Goal: Information Seeking & Learning: Check status

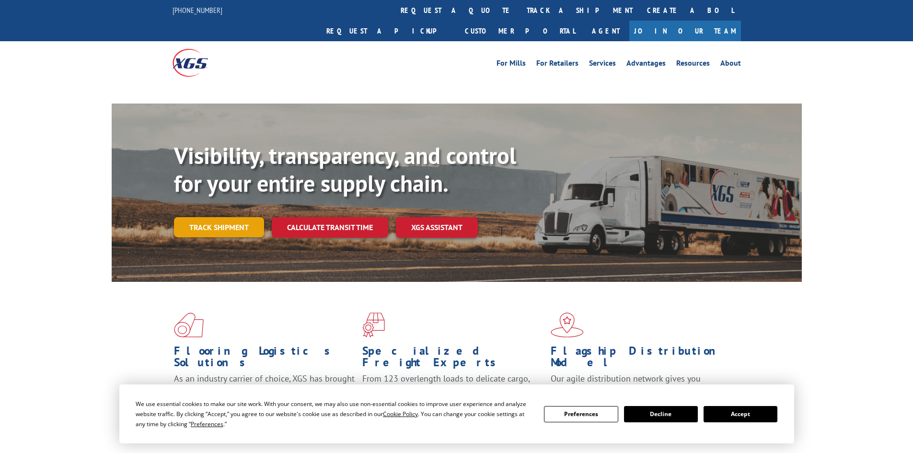
click at [221, 217] on link "Track shipment" at bounding box center [219, 227] width 90 height 20
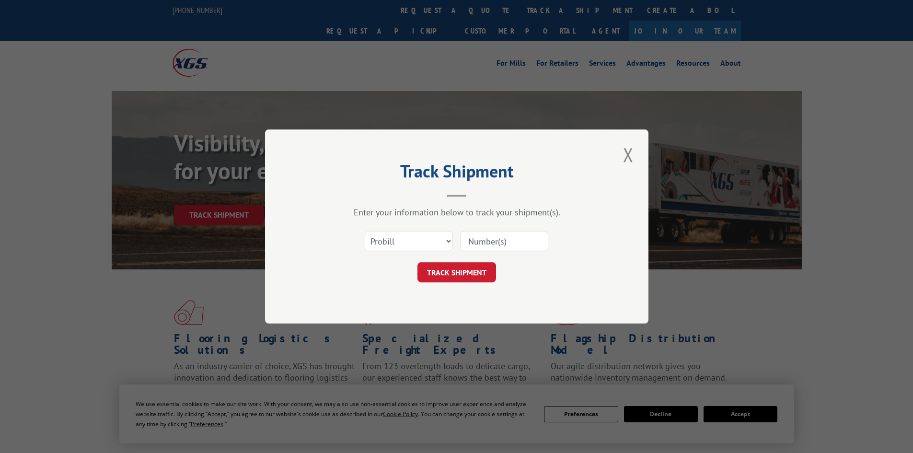
click at [416, 235] on select "Select category... Probill BOL PO" at bounding box center [409, 241] width 88 height 20
click at [365, 231] on select "Select category... Probill BOL PO" at bounding box center [409, 241] width 88 height 20
click at [474, 251] on input at bounding box center [504, 241] width 88 height 20
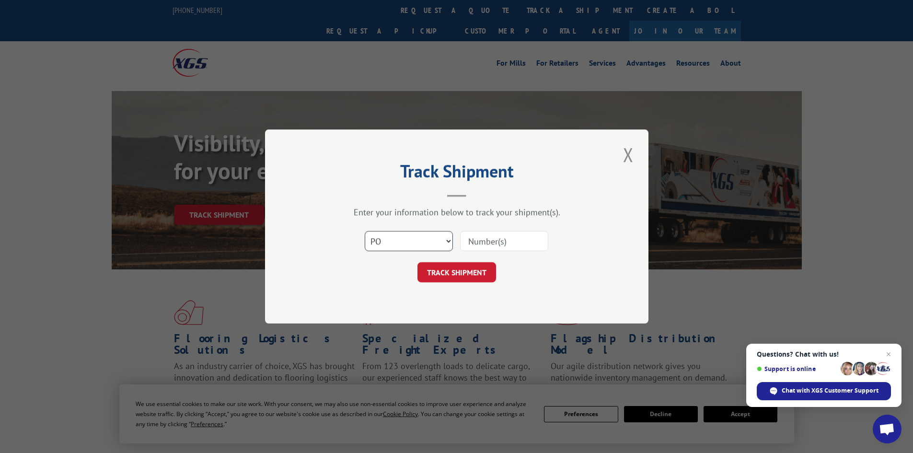
click at [399, 246] on select "Select category... Probill BOL PO" at bounding box center [409, 241] width 88 height 20
select select "bol"
click at [365, 231] on select "Select category... Probill BOL PO" at bounding box center [409, 241] width 88 height 20
click at [886, 352] on span "Open chat" at bounding box center [888, 354] width 12 height 12
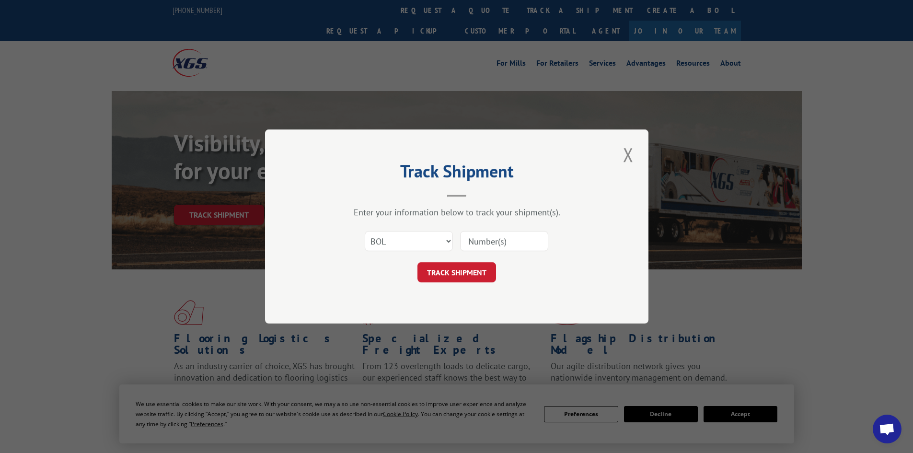
click at [463, 233] on input at bounding box center [504, 241] width 88 height 20
paste input "4724635"
type input "4724635"
click at [417, 262] on button "TRACK SHIPMENT" at bounding box center [456, 272] width 79 height 20
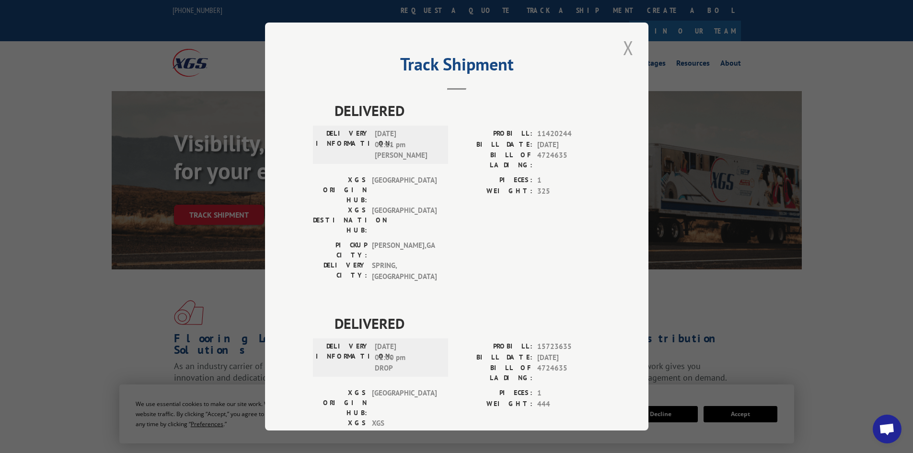
click at [624, 45] on button "Close modal" at bounding box center [628, 47] width 16 height 26
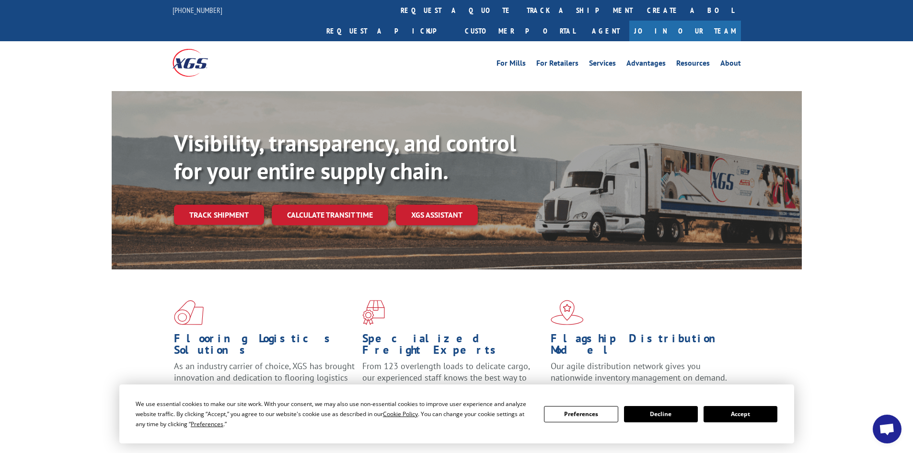
click at [159, 183] on div "Visibility, transparency, and control for your entire supply chain. Track shipm…" at bounding box center [457, 189] width 690 height 197
click at [212, 205] on link "Track shipment" at bounding box center [219, 215] width 90 height 20
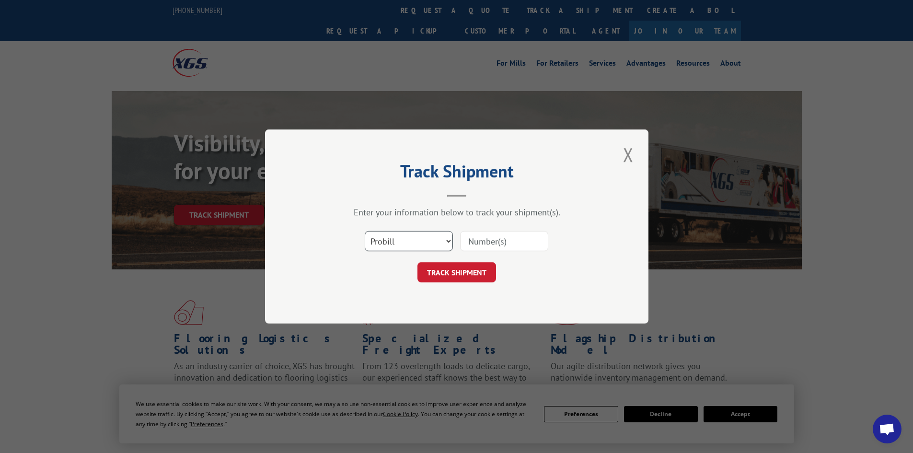
click at [427, 240] on select "Select category... Probill BOL PO" at bounding box center [409, 241] width 88 height 20
select select "po"
click at [365, 231] on select "Select category... Probill BOL PO" at bounding box center [409, 241] width 88 height 20
click at [469, 237] on input at bounding box center [504, 241] width 88 height 20
paste input "63554613"
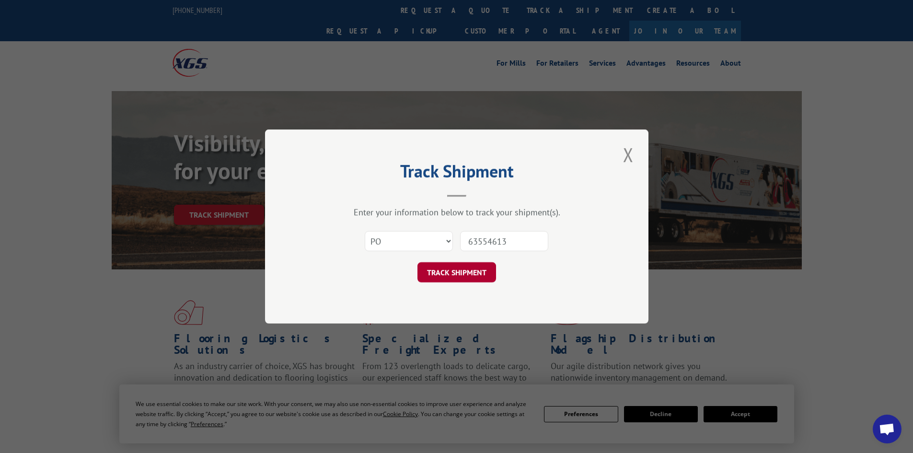
type input "63554613"
click at [445, 277] on button "TRACK SHIPMENT" at bounding box center [456, 272] width 79 height 20
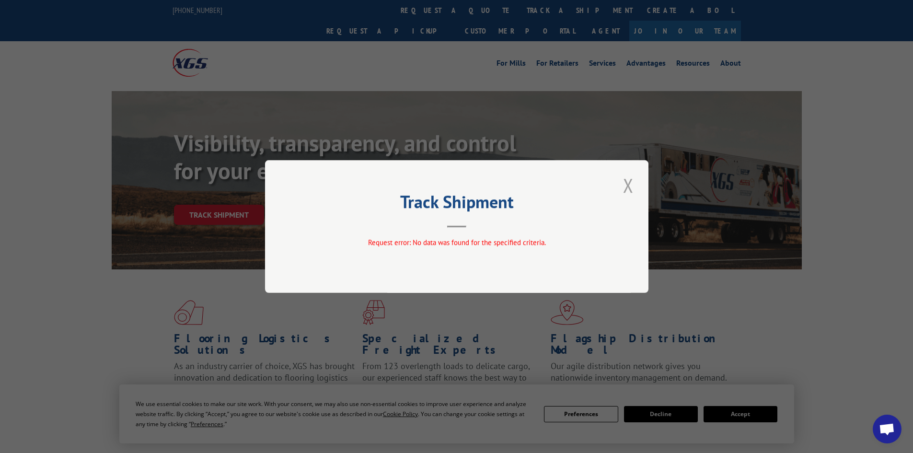
click at [629, 177] on button "Close modal" at bounding box center [628, 185] width 16 height 26
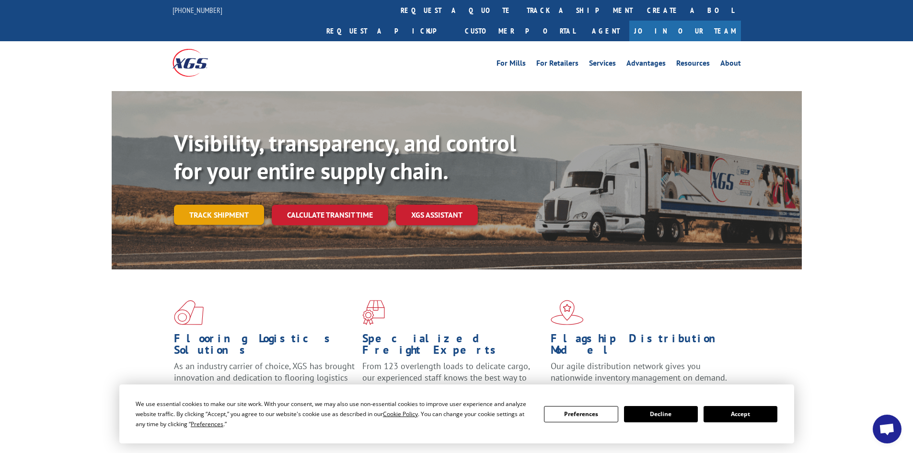
click at [224, 205] on link "Track shipment" at bounding box center [219, 215] width 90 height 20
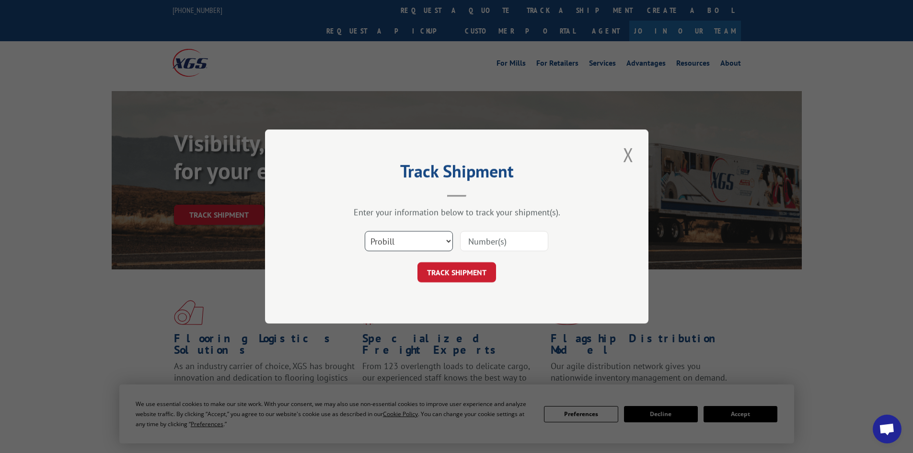
click at [437, 241] on select "Select category... Probill BOL PO" at bounding box center [409, 241] width 88 height 20
select select "po"
click at [365, 231] on select "Select category... Probill BOL PO" at bounding box center [409, 241] width 88 height 20
click at [485, 248] on input at bounding box center [504, 241] width 88 height 20
paste input "63554613"
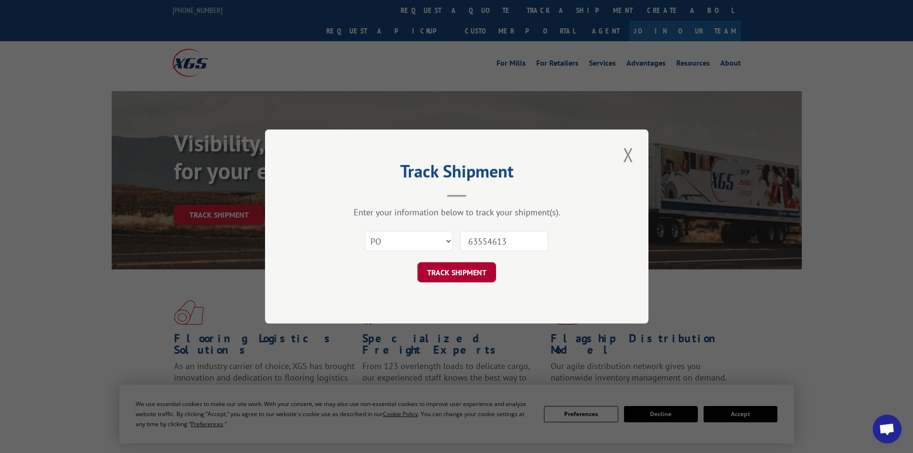
type input "63554613"
click at [470, 273] on button "TRACK SHIPMENT" at bounding box center [456, 272] width 79 height 20
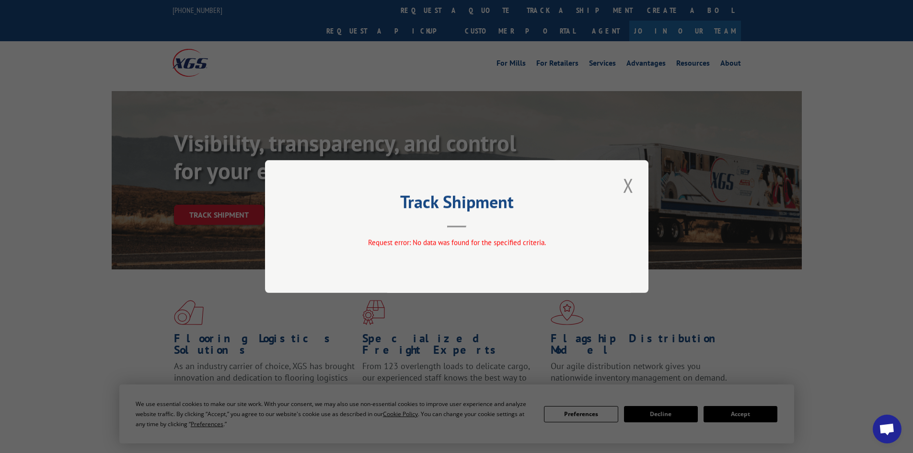
click at [625, 188] on button "Close modal" at bounding box center [628, 185] width 16 height 26
